Goal: Task Accomplishment & Management: Manage account settings

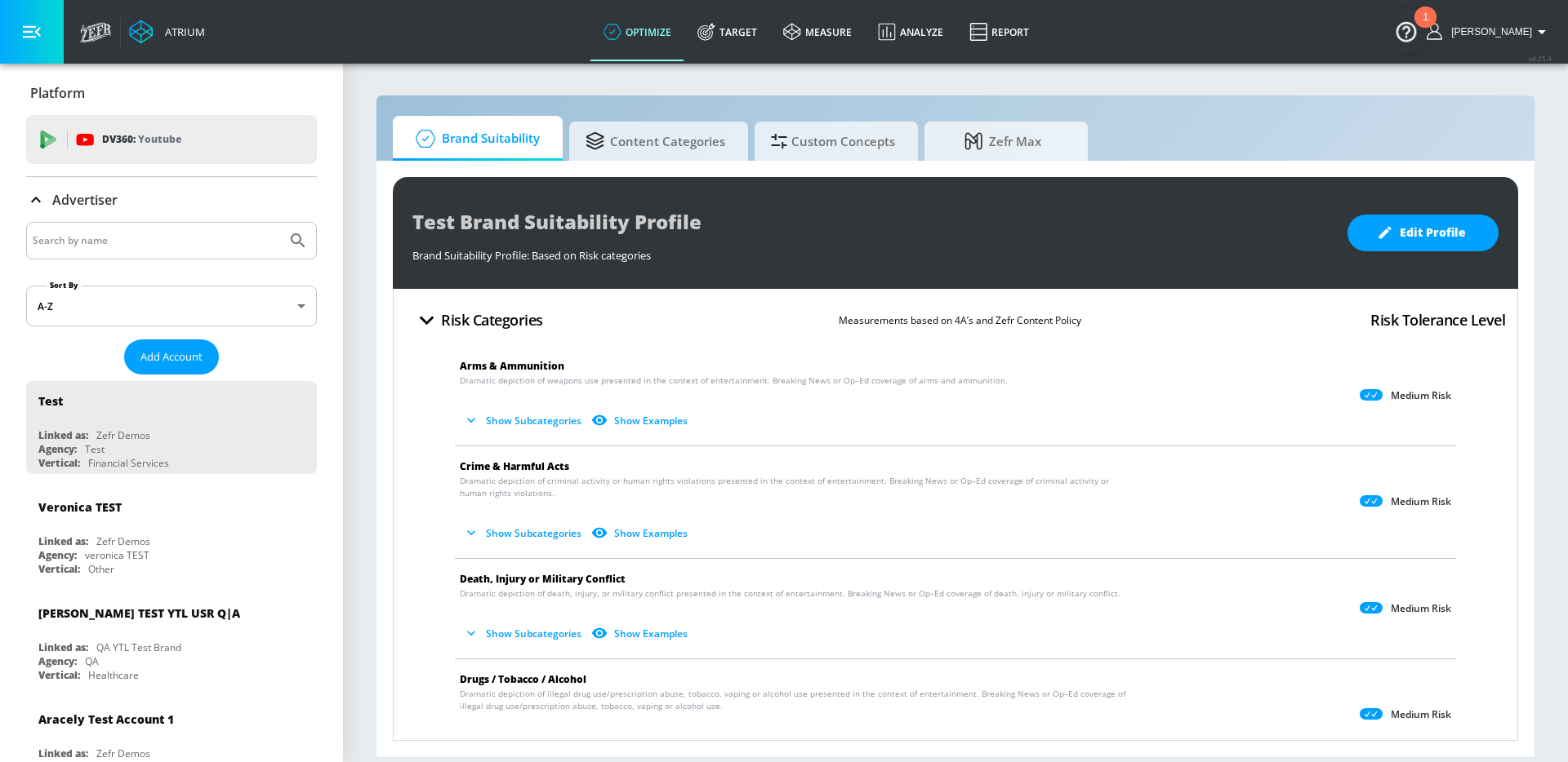
click at [208, 232] on input "Search by name" at bounding box center [155, 241] width 247 height 21
type input "legoland"
click at [280, 223] on button "Submit Search" at bounding box center [298, 240] width 36 height 36
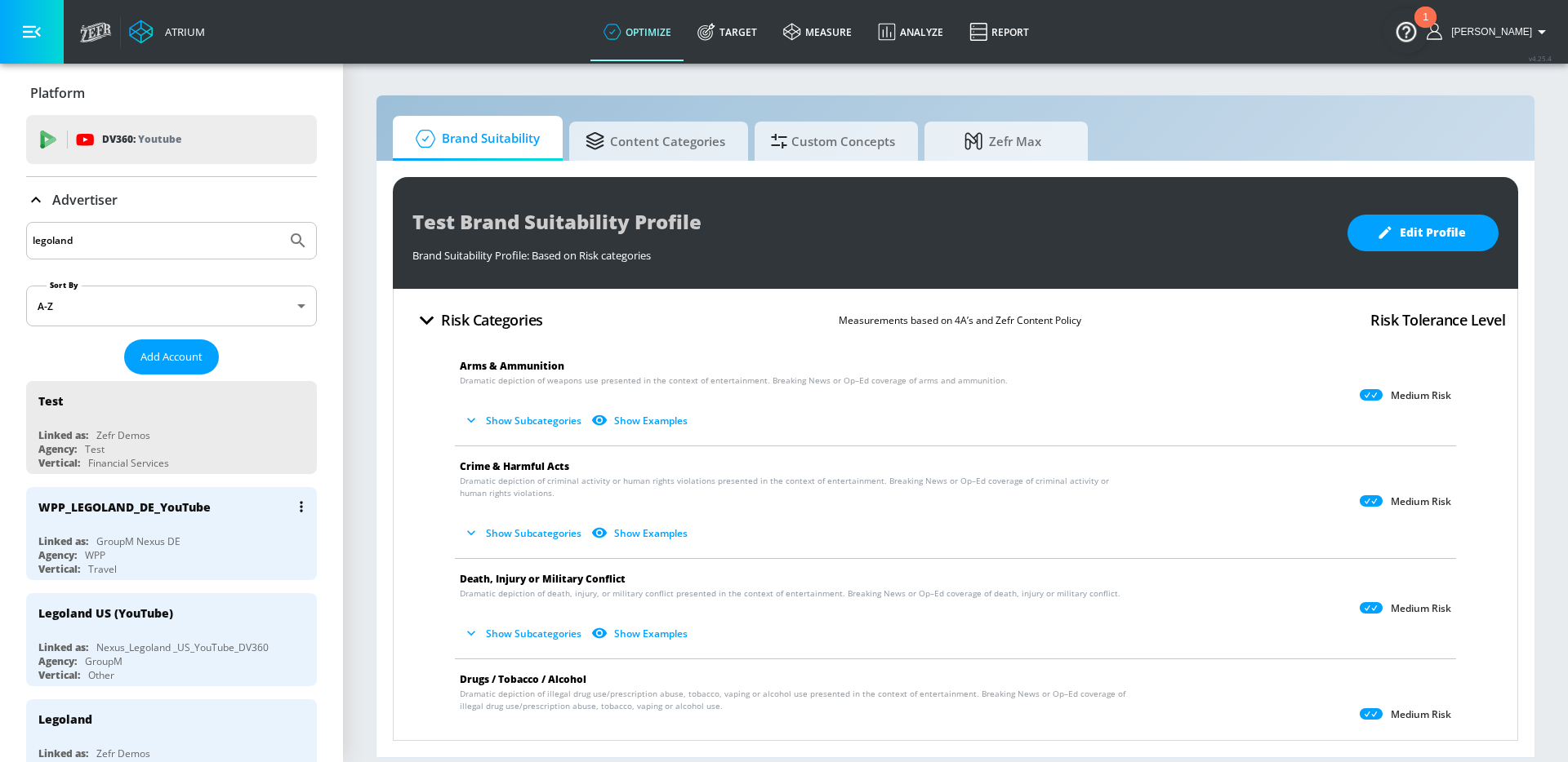
click at [299, 503] on icon "list of Advertiser" at bounding box center [301, 506] width 3 height 11
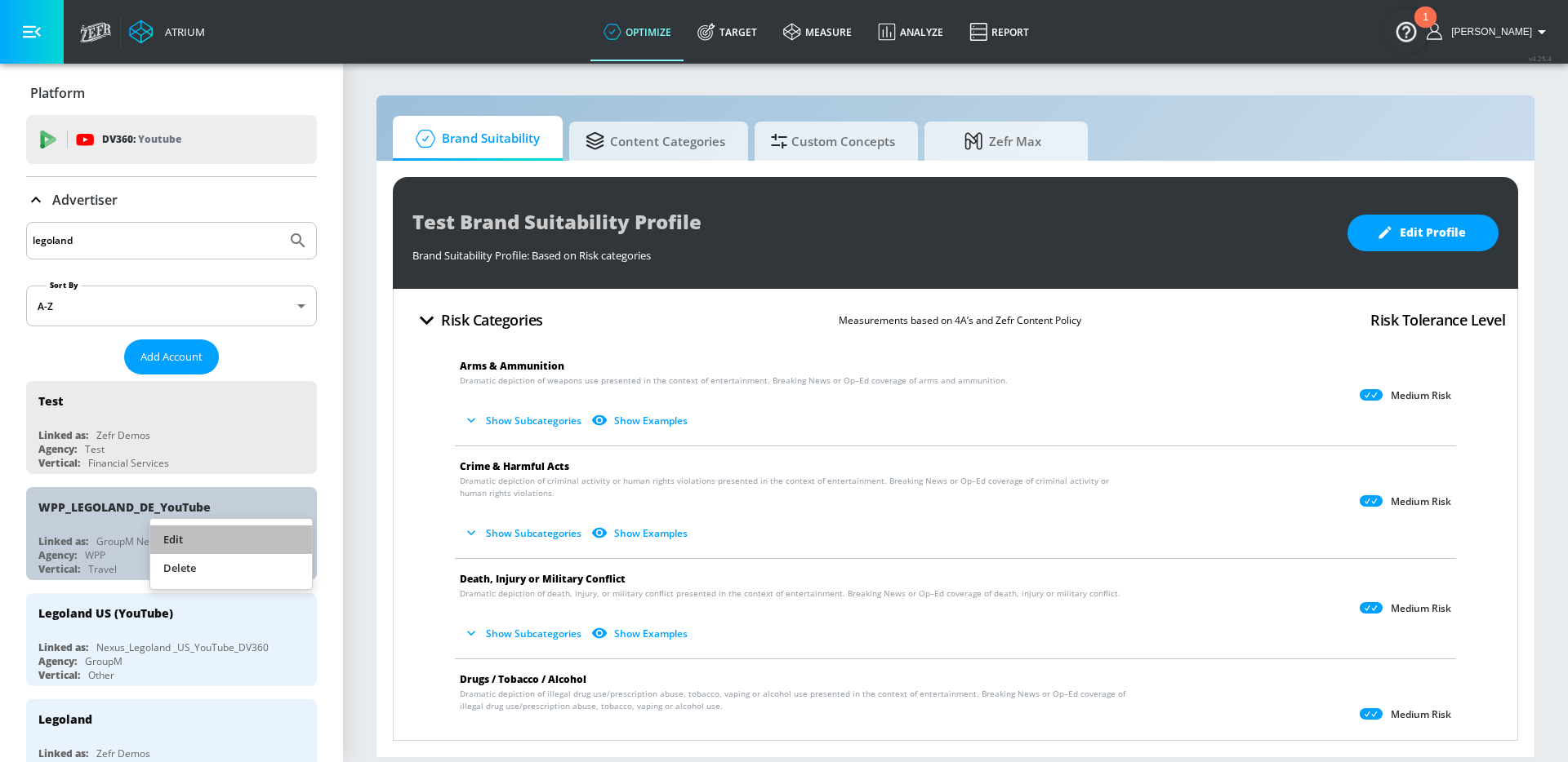
click at [242, 545] on li "Edit" at bounding box center [230, 539] width 162 height 29
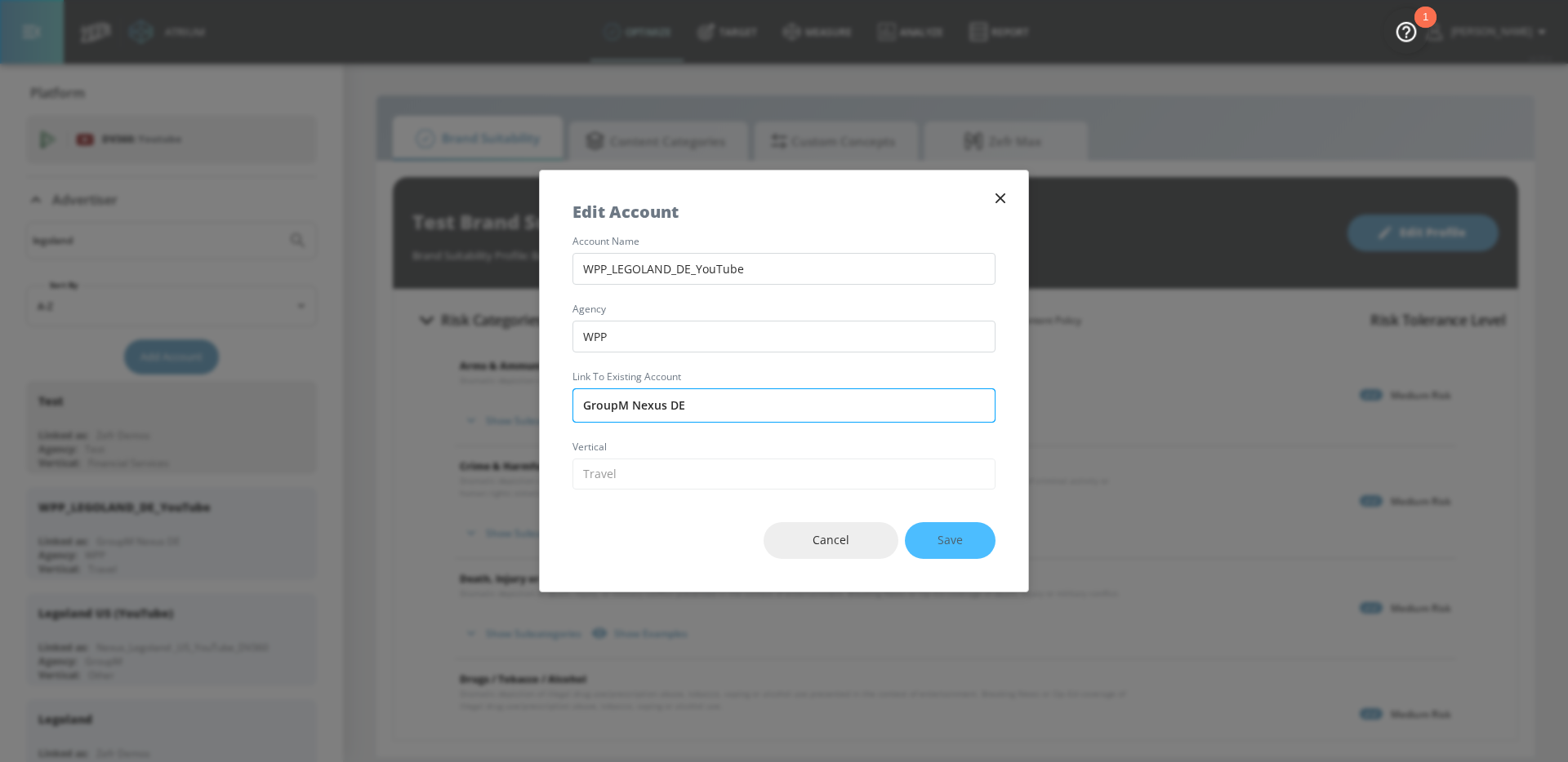
click at [696, 408] on input "GroupM Nexus DE" at bounding box center [784, 405] width 423 height 34
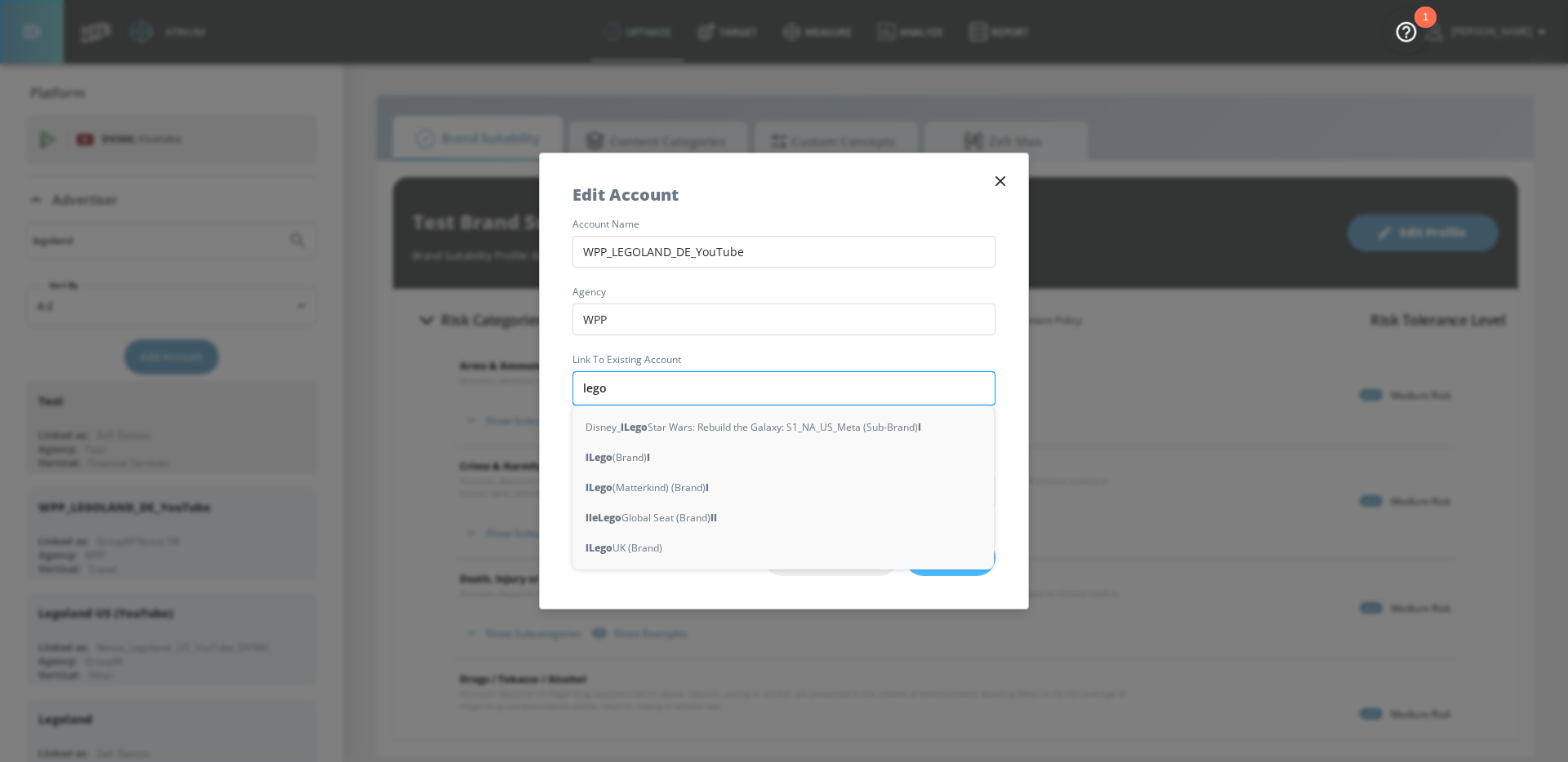
type input "legoa"
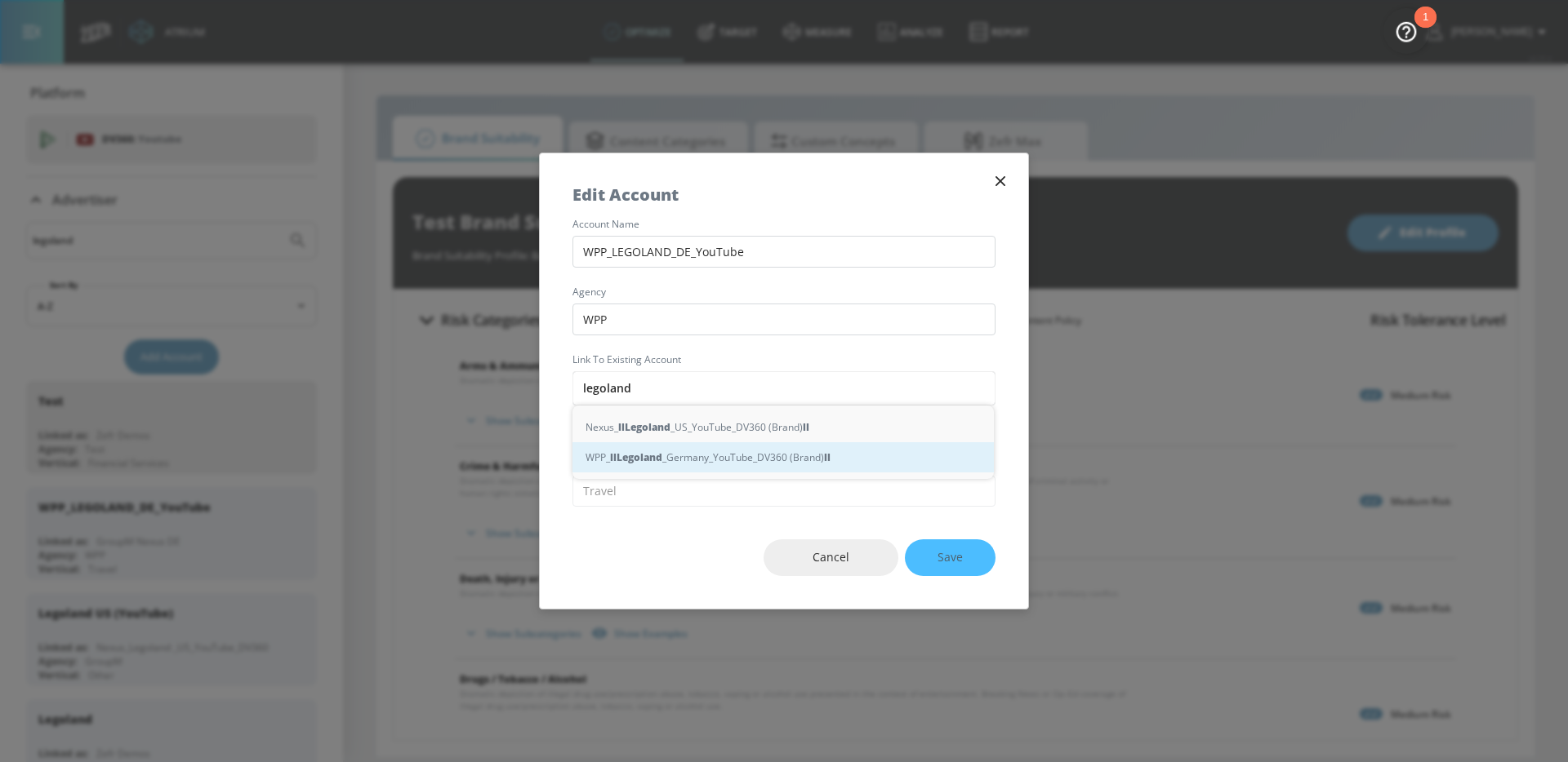
click at [705, 459] on div "WPP_ l l Legoland _Germany_YouTube_DV360 (Brand) l l" at bounding box center [783, 457] width 422 height 31
type input "WPP_Legoland_Germany_YouTube_DV360 (Brand)"
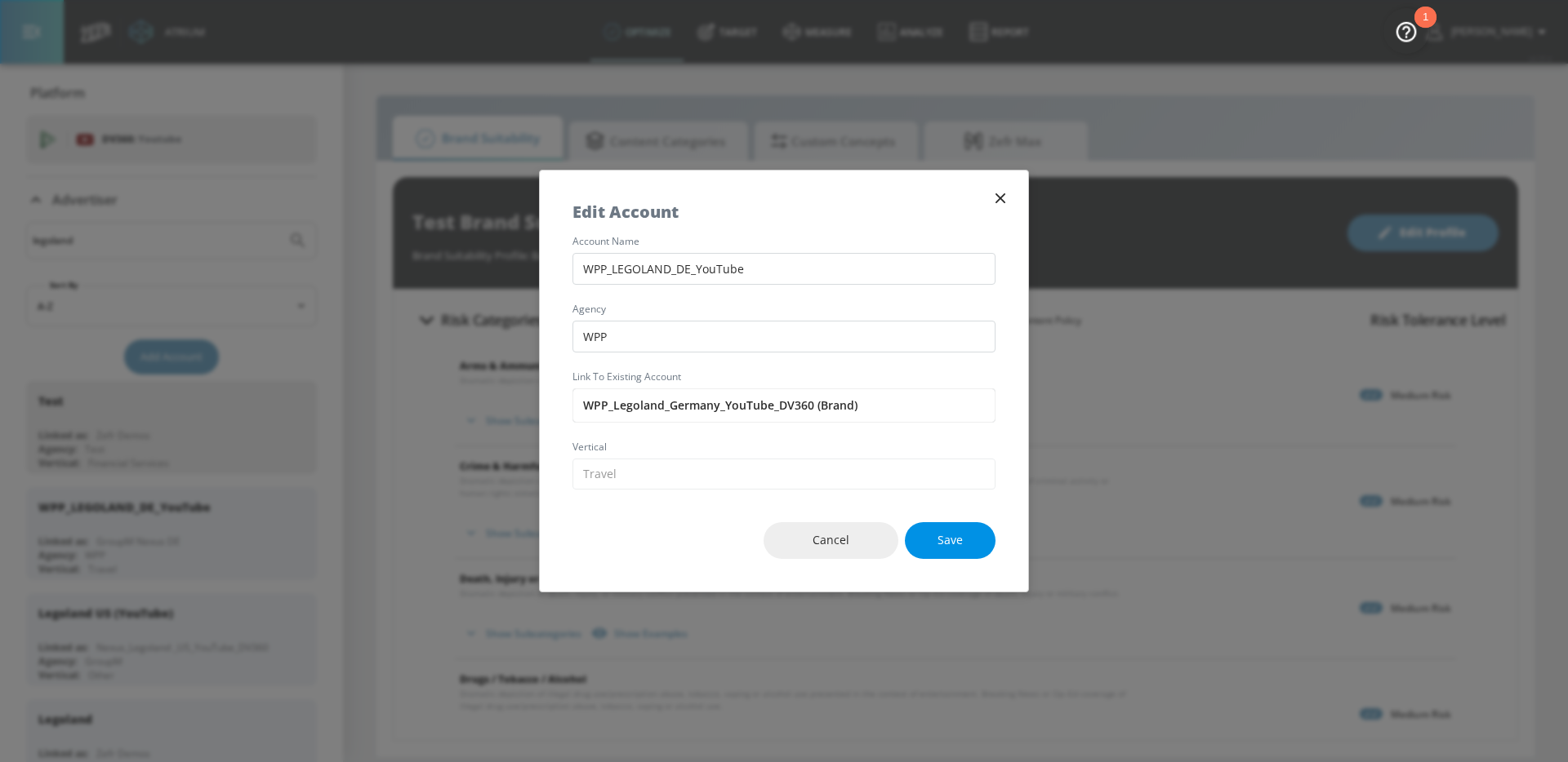
click at [933, 536] on button "Save" at bounding box center [950, 541] width 91 height 37
